Goal: Communication & Community: Answer question/provide support

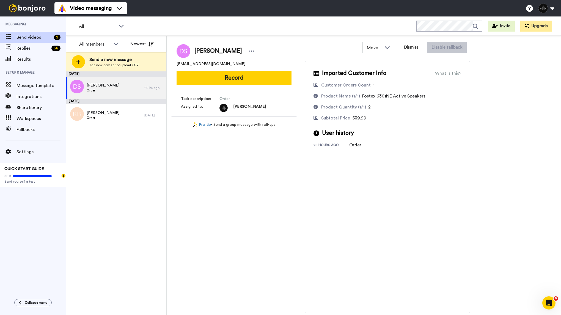
click at [134, 129] on div "September 7 D Shamdasani Order 20 hr. ago September 6 Kevin BENESTY Order 1 day…" at bounding box center [116, 193] width 100 height 244
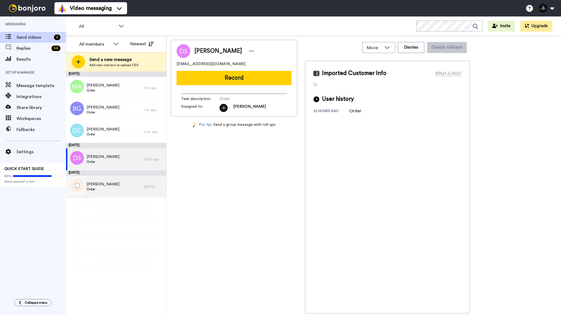
click at [120, 190] on div "Kevin BENESTY Order" at bounding box center [105, 187] width 78 height 22
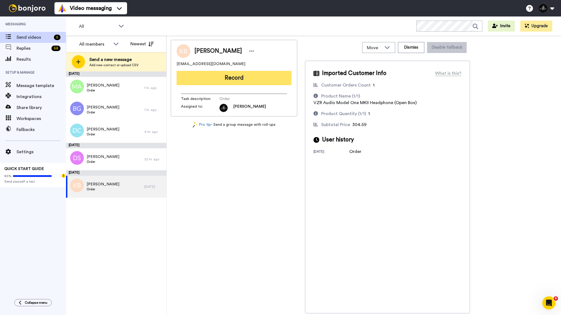
click at [209, 80] on button "Record" at bounding box center [233, 78] width 115 height 14
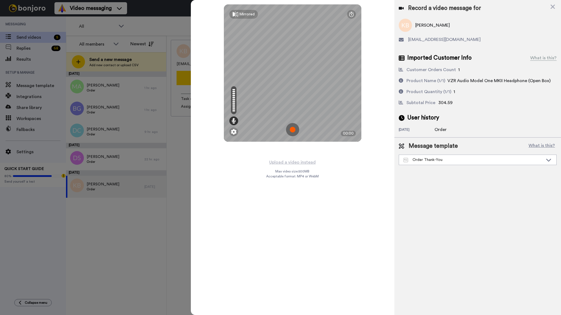
click at [294, 127] on img at bounding box center [292, 129] width 13 height 13
click at [293, 130] on img at bounding box center [292, 129] width 13 height 13
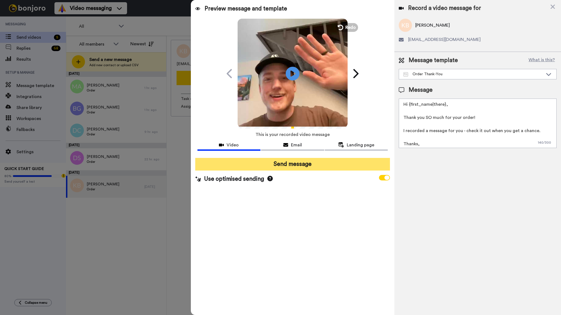
click at [314, 166] on button "Send message" at bounding box center [292, 164] width 195 height 13
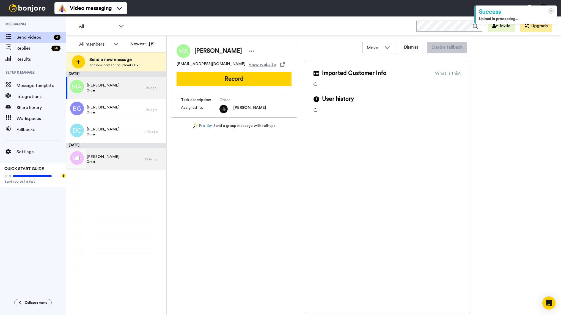
click at [128, 165] on div "D Shamdasani Order" at bounding box center [105, 159] width 78 height 22
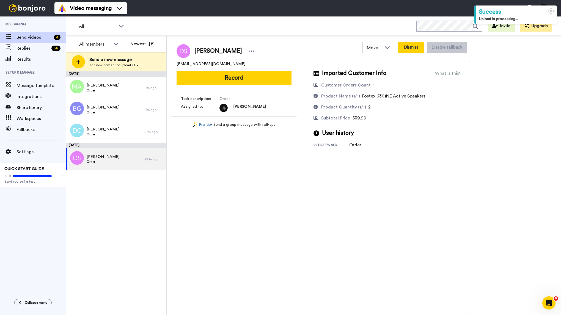
click at [413, 49] on button "Dismiss" at bounding box center [411, 47] width 26 height 11
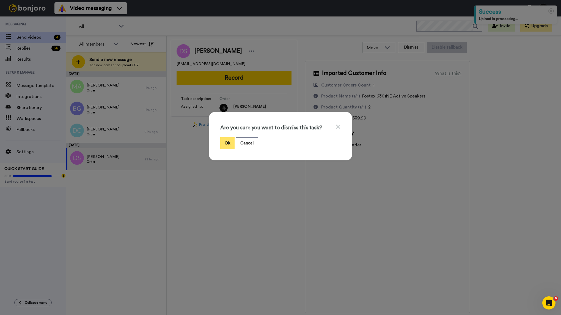
click at [224, 142] on button "Ok" at bounding box center [227, 143] width 14 height 12
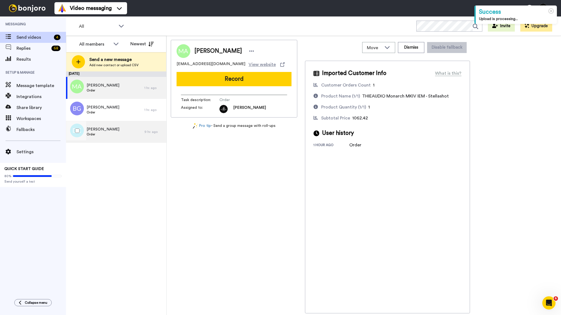
click at [127, 135] on div "Danilo Cortellessa Order" at bounding box center [105, 132] width 78 height 22
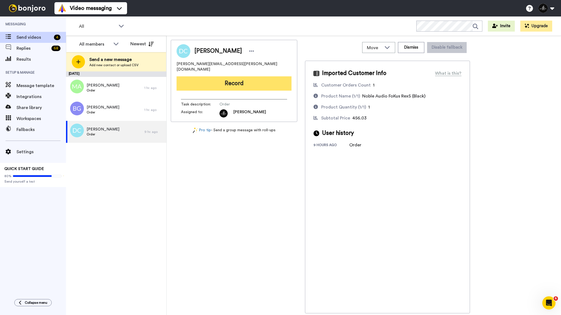
click at [237, 80] on button "Record" at bounding box center [233, 83] width 115 height 14
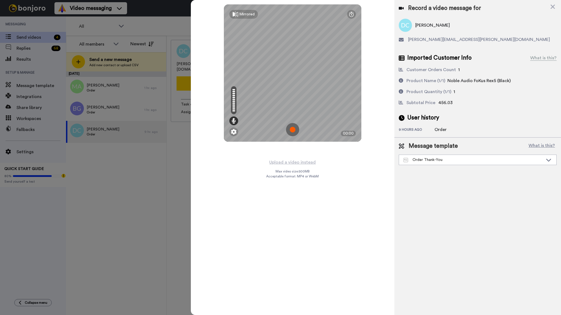
click at [296, 127] on img at bounding box center [292, 129] width 13 height 13
click at [294, 130] on img at bounding box center [292, 129] width 13 height 13
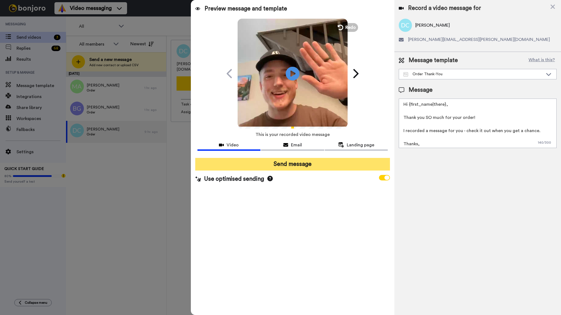
click at [285, 162] on button "Send message" at bounding box center [292, 164] width 195 height 13
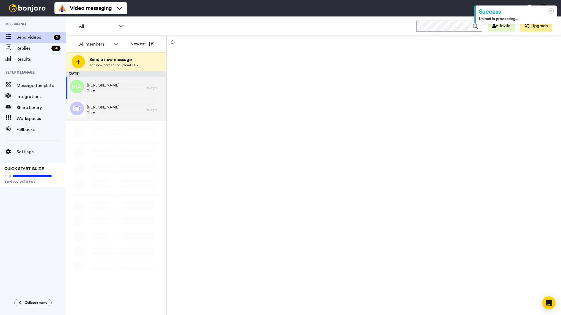
click at [126, 114] on div "Bryce Groves Order" at bounding box center [105, 110] width 78 height 22
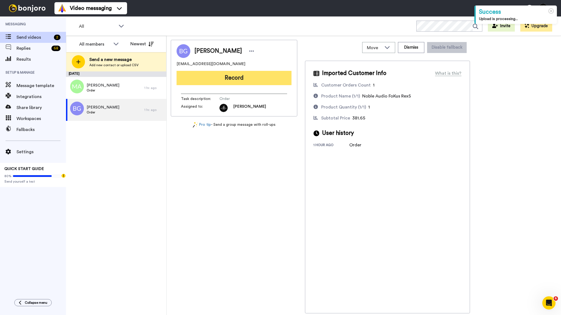
click at [246, 79] on button "Record" at bounding box center [233, 78] width 115 height 14
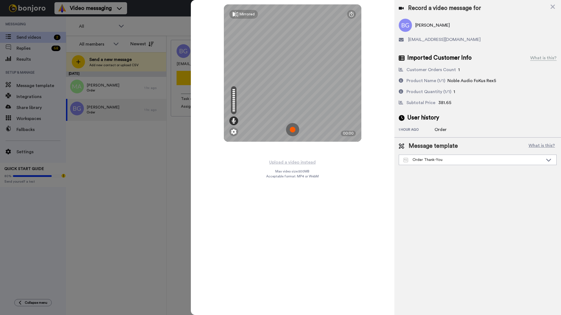
click at [294, 129] on img at bounding box center [292, 129] width 13 height 13
click at [337, 187] on div "Mirrored Redo 00:16" at bounding box center [293, 157] width 204 height 315
click at [293, 128] on img at bounding box center [292, 129] width 13 height 13
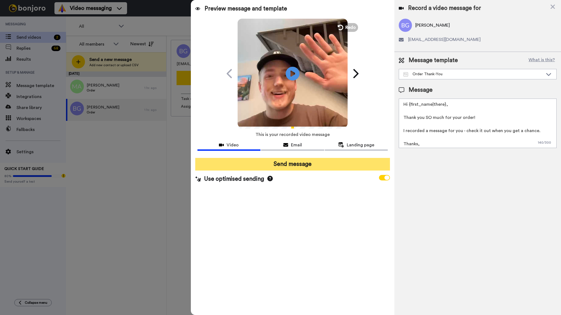
click at [295, 169] on button "Send message" at bounding box center [292, 164] width 195 height 13
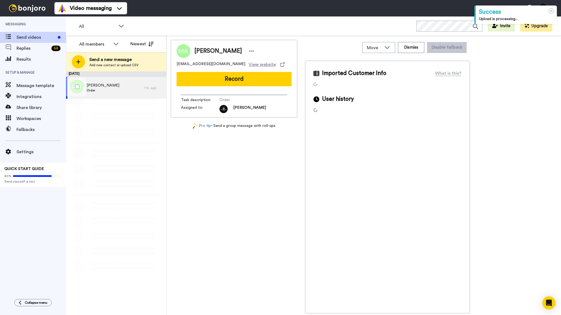
click at [132, 90] on div "[PERSON_NAME] Order" at bounding box center [105, 88] width 78 height 22
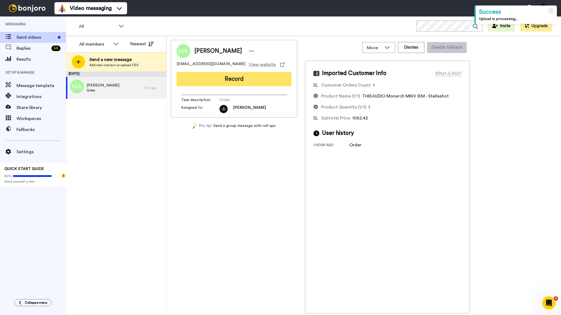
click at [258, 82] on button "Record" at bounding box center [233, 79] width 115 height 14
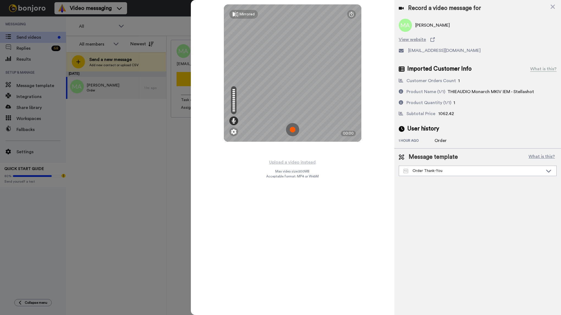
click at [293, 127] on img at bounding box center [292, 129] width 13 height 13
click at [387, 108] on div "Mirrored Redo 00:43" at bounding box center [293, 157] width 204 height 315
click at [290, 129] on img at bounding box center [292, 129] width 13 height 13
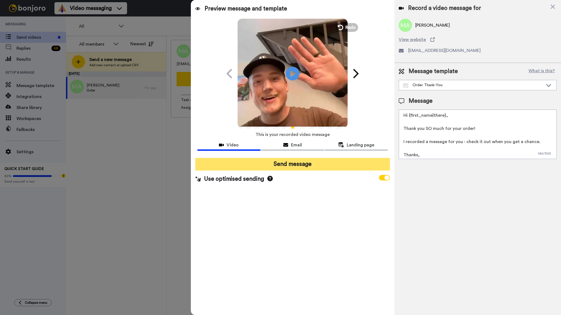
click at [301, 162] on button "Send message" at bounding box center [292, 164] width 195 height 13
